Goal: Go to known website: Access a specific website the user already knows

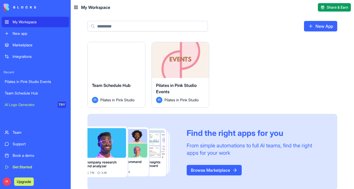
click at [179, 63] on button "Launch" at bounding box center [180, 60] width 39 height 10
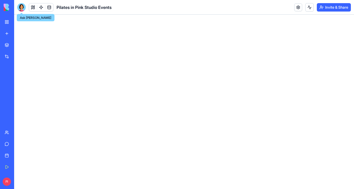
click at [22, 8] on div at bounding box center [21, 7] width 8 height 8
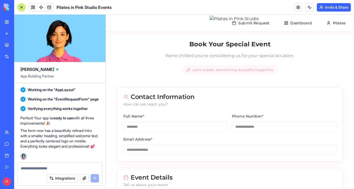
scroll to position [14226, 0]
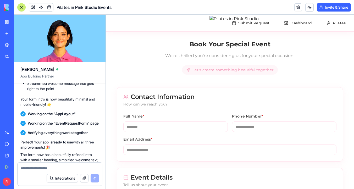
click at [22, 7] on div at bounding box center [21, 7] width 4 height 4
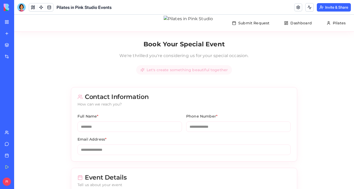
click at [22, 7] on div at bounding box center [21, 7] width 8 height 8
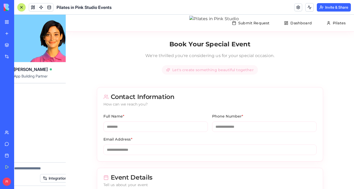
scroll to position [0, 0]
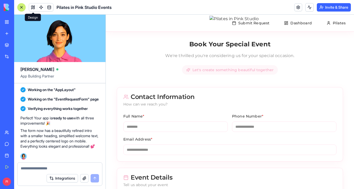
click at [32, 9] on button at bounding box center [33, 7] width 8 height 8
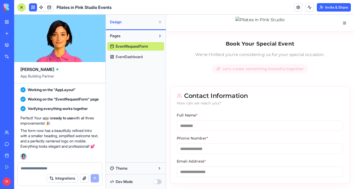
click at [13, 22] on div "My Workspace" at bounding box center [16, 21] width 7 height 5
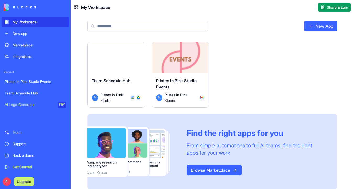
click at [183, 52] on div "Launch" at bounding box center [180, 60] width 57 height 36
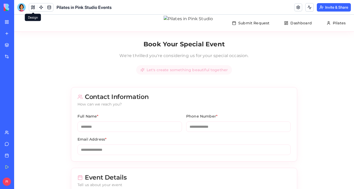
click at [33, 8] on button at bounding box center [33, 7] width 8 height 8
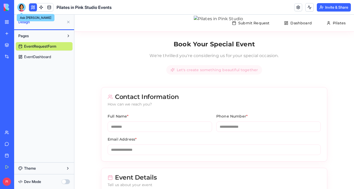
click at [21, 7] on div at bounding box center [21, 7] width 8 height 8
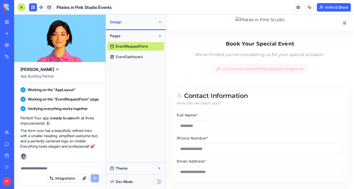
scroll to position [14511, 0]
